Goal: Information Seeking & Learning: Compare options

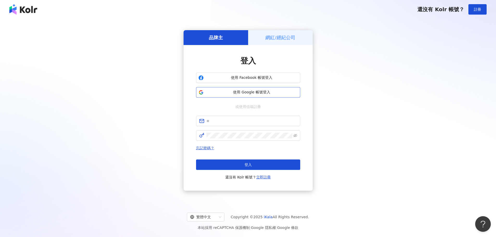
click at [231, 93] on span "使用 Google 帳號登入" at bounding box center [252, 92] width 92 height 5
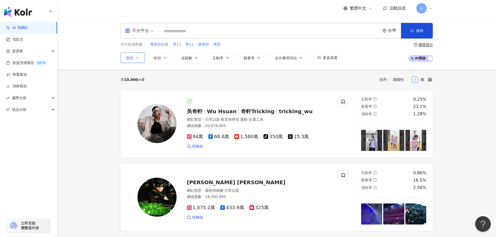
click at [134, 56] on button "類型" at bounding box center [132, 58] width 24 height 10
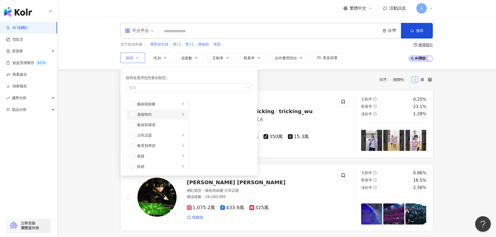
click at [150, 117] on li "美妝時尚" at bounding box center [157, 114] width 61 height 10
drag, startPoint x: 127, startPoint y: 112, endPoint x: 135, endPoint y: 114, distance: 8.1
click at [128, 112] on li "美妝時尚" at bounding box center [157, 114] width 61 height 10
click at [136, 114] on li "美妝時尚" at bounding box center [157, 114] width 61 height 10
click at [135, 113] on span "button" at bounding box center [132, 114] width 5 height 5
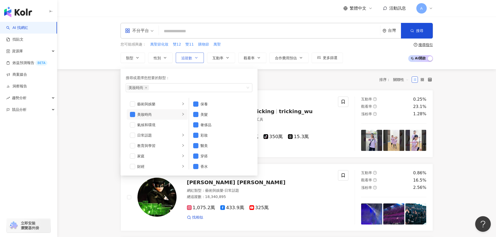
click at [194, 61] on button "追蹤數" at bounding box center [190, 58] width 28 height 10
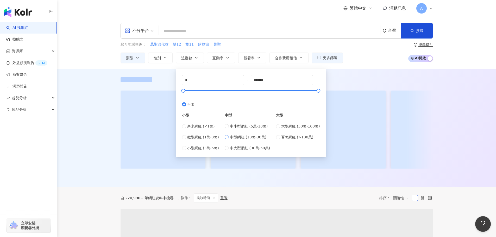
click at [244, 139] on span "中型網紅 (10萬-30萬)" at bounding box center [248, 137] width 36 height 6
type input "******"
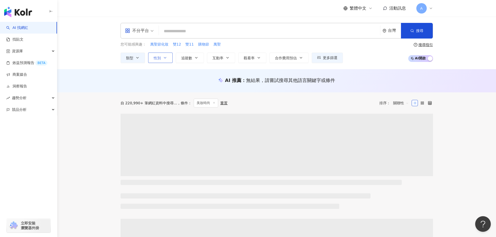
click at [161, 60] on span "性別" at bounding box center [157, 58] width 7 height 4
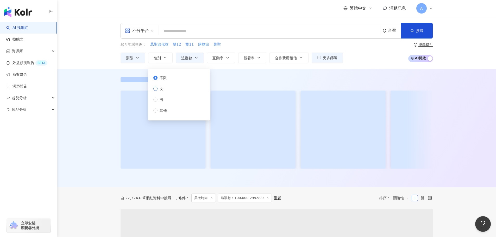
click at [167, 88] on label "女" at bounding box center [161, 89] width 16 height 6
click at [221, 58] on span "互動率" at bounding box center [217, 58] width 11 height 4
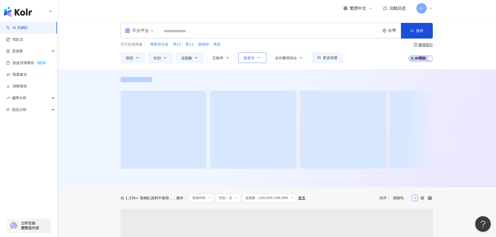
click at [252, 58] on span "觀看率" at bounding box center [249, 58] width 11 height 4
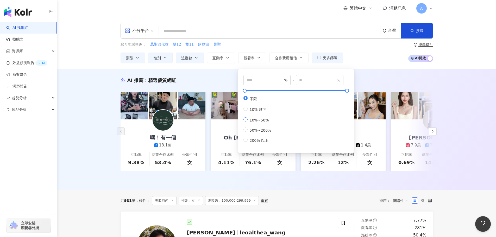
click at [258, 122] on span "10%~50%" at bounding box center [258, 120] width 23 height 4
type input "**"
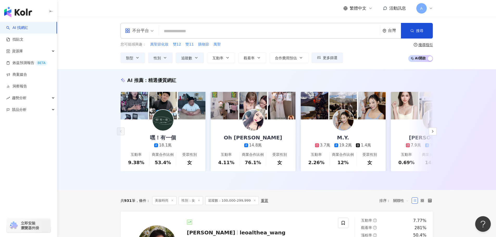
click at [217, 73] on div "AI 推薦 ： 精選優質網紅 嘿！有一個 18.1萬 互動率 9.38% 商業合作比例 53.4% 受眾性別 女 Oh Ma_歐瑪 14.8萬 互動率 4.1…" at bounding box center [276, 129] width 438 height 121
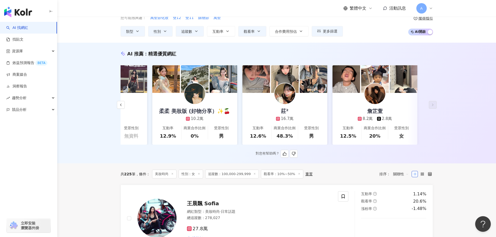
scroll to position [27, 0]
click at [372, 94] on img at bounding box center [374, 93] width 21 height 21
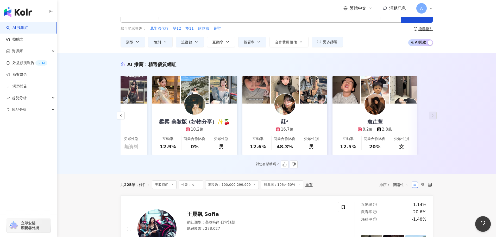
scroll to position [0, 0]
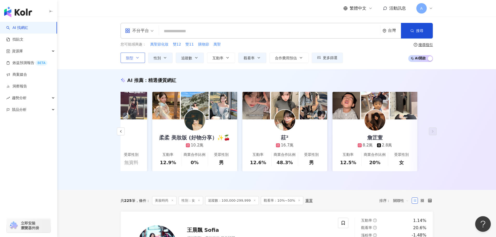
click at [136, 58] on icon "button" at bounding box center [137, 58] width 4 height 4
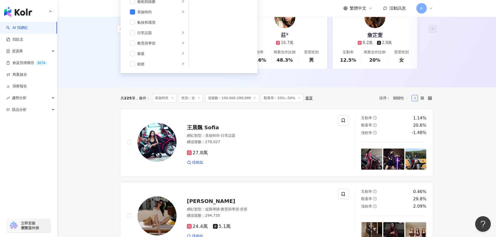
scroll to position [0, 0]
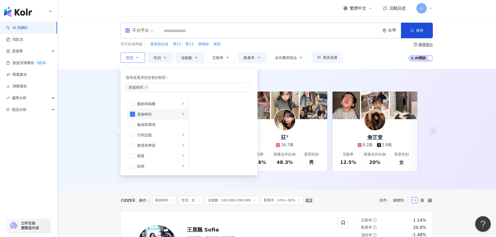
click at [135, 111] on li "美妝時尚" at bounding box center [157, 114] width 61 height 10
click at [132, 115] on span "button" at bounding box center [132, 114] width 5 height 5
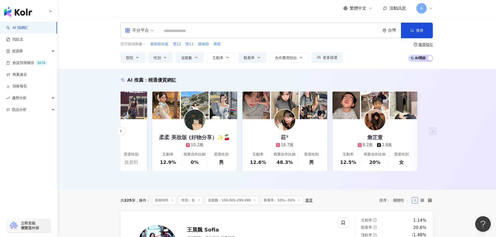
click at [106, 115] on div "AI 推薦 ： 精選優質網紅 旁門佐娜 12.9萬 1.2萬 6.2萬 互動率 34.8% 商業合作比例 45.5% 受眾性別 女 妙 Meow 13.4萬 …" at bounding box center [276, 129] width 438 height 121
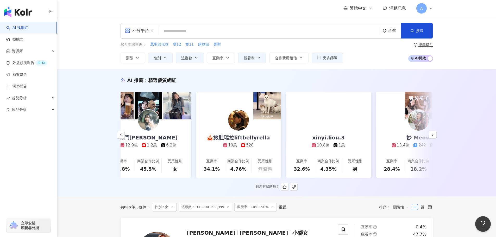
scroll to position [0, 286]
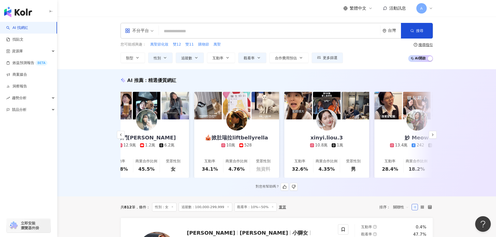
click at [240, 126] on img at bounding box center [236, 120] width 21 height 21
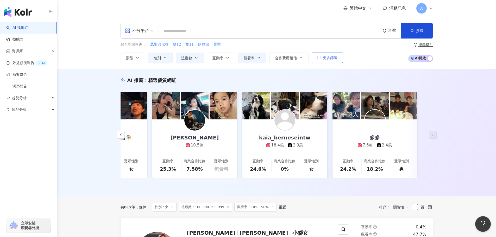
scroll to position [0, 778]
click at [328, 61] on button "更多篩選" at bounding box center [326, 58] width 31 height 10
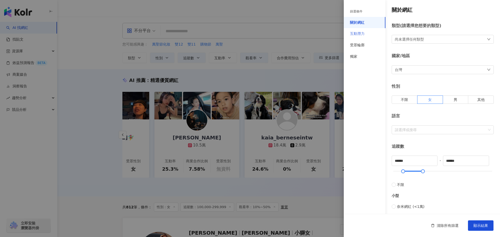
click at [369, 36] on div "互動潛力" at bounding box center [364, 33] width 42 height 11
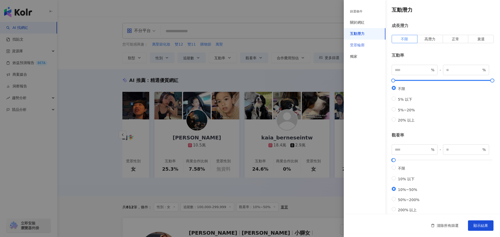
click at [375, 46] on div "受眾輪廓" at bounding box center [364, 45] width 42 height 11
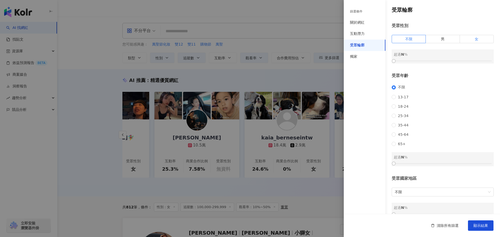
click at [466, 39] on label "女" at bounding box center [476, 39] width 34 height 8
click at [394, 60] on div at bounding box center [393, 61] width 3 height 3
click at [396, 60] on div at bounding box center [394, 61] width 3 height 3
click at [479, 224] on span "顯示結果" at bounding box center [480, 225] width 15 height 4
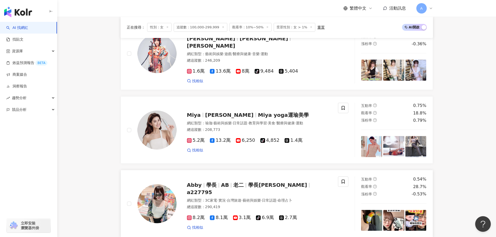
scroll to position [288, 0]
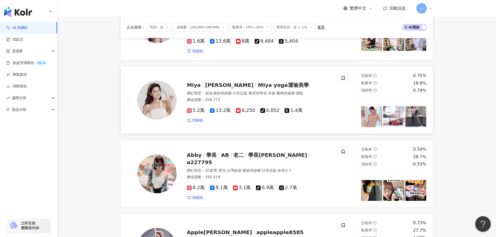
click at [210, 82] on span "夏米雅" at bounding box center [229, 85] width 48 height 6
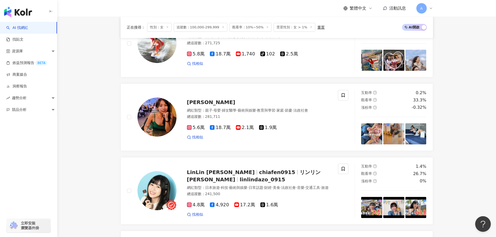
scroll to position [786, 0]
click at [206, 99] on span "Mickey 黃鈺文" at bounding box center [211, 102] width 48 height 6
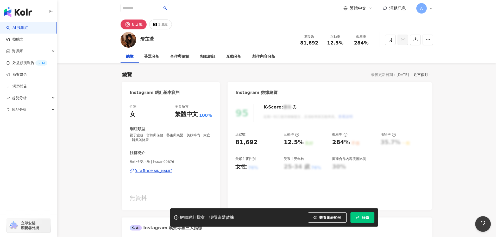
click at [167, 170] on div "https://www.instagram.com/hsuan09876/" at bounding box center [154, 171] width 38 height 5
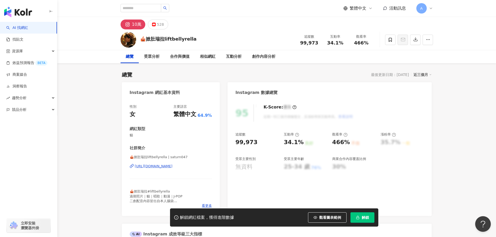
click at [172, 167] on div "https://www.instagram.com/saturn047/" at bounding box center [154, 166] width 38 height 5
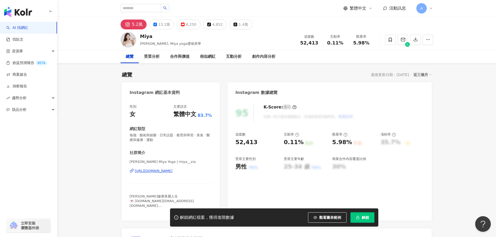
click at [172, 169] on div "https://www.instagram.com/miya__xia/" at bounding box center [154, 171] width 38 height 5
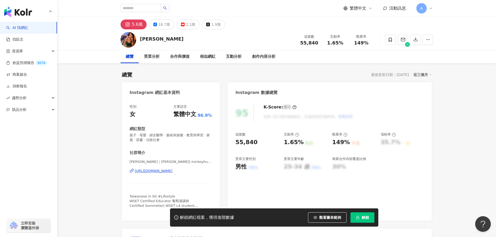
click at [172, 171] on div "[URL][DOMAIN_NAME]" at bounding box center [154, 171] width 38 height 5
click at [172, 171] on div "https://www.instagram.com/mickeyhuang0126/" at bounding box center [154, 171] width 38 height 5
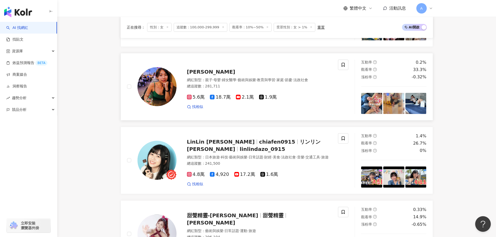
scroll to position [835, 0]
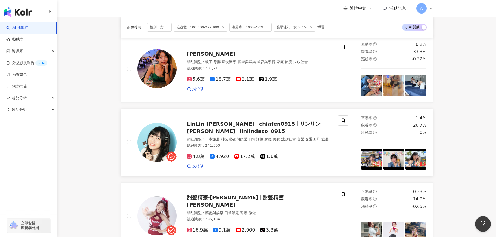
click at [259, 121] on span "chiafen0915" at bounding box center [277, 124] width 36 height 6
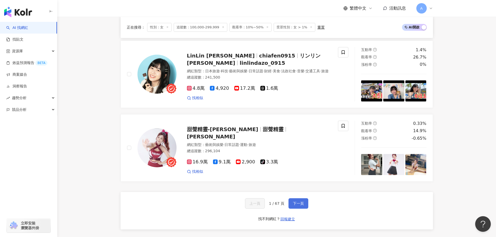
click at [300, 202] on button "下一頁" at bounding box center [298, 203] width 20 height 10
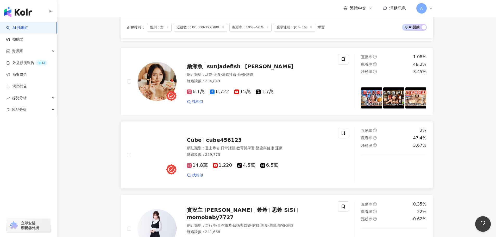
scroll to position [312, 0]
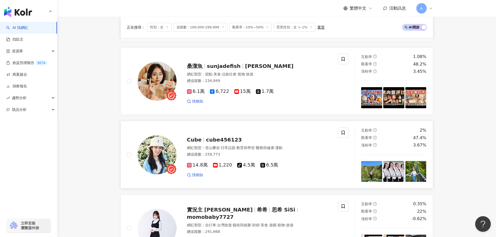
click at [226, 138] on span "cube456123" at bounding box center [224, 140] width 36 height 6
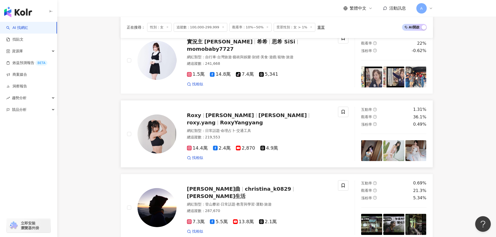
scroll to position [480, 0]
click at [215, 119] on span "roxy.yang" at bounding box center [201, 122] width 29 height 6
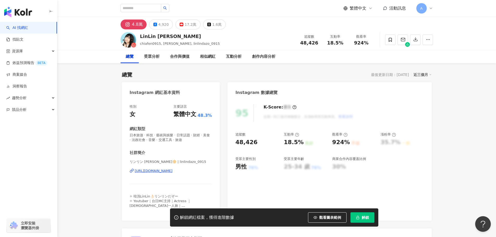
click at [172, 170] on div "[URL][DOMAIN_NAME]" at bounding box center [154, 171] width 38 height 5
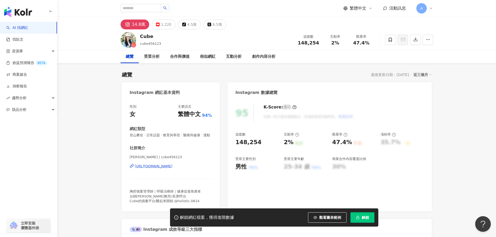
click at [170, 169] on div "[URL][DOMAIN_NAME]" at bounding box center [154, 166] width 38 height 5
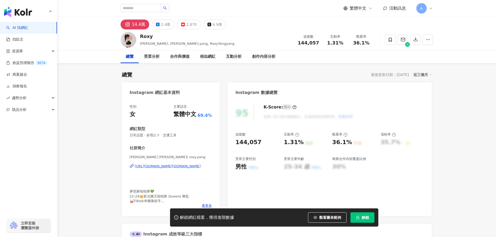
click at [163, 164] on div "Roxy Yang 楊若歆 | roxy.yang https://www.instagram.com/roxy.yang/" at bounding box center [171, 170] width 82 height 30
click at [165, 167] on div "https://www.instagram.com/roxy.yang/" at bounding box center [168, 166] width 66 height 5
